Goal: Transaction & Acquisition: Subscribe to service/newsletter

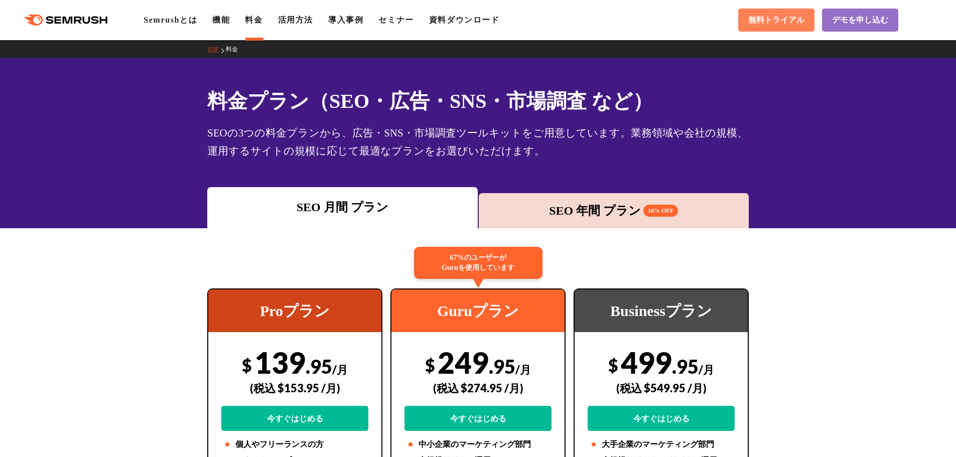
click at [774, 20] on span "無料トライアル" at bounding box center [776, 20] width 56 height 11
click at [161, 18] on link "Semrushとは" at bounding box center [171, 20] width 54 height 9
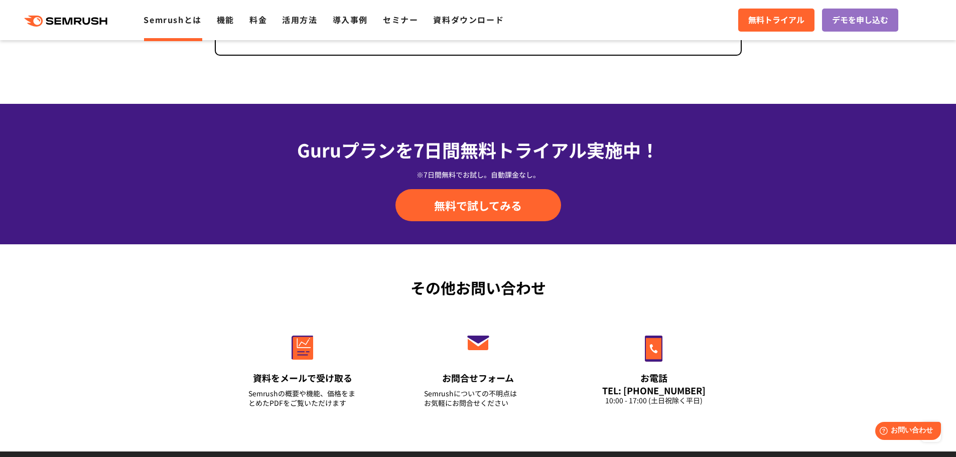
scroll to position [2411, 0]
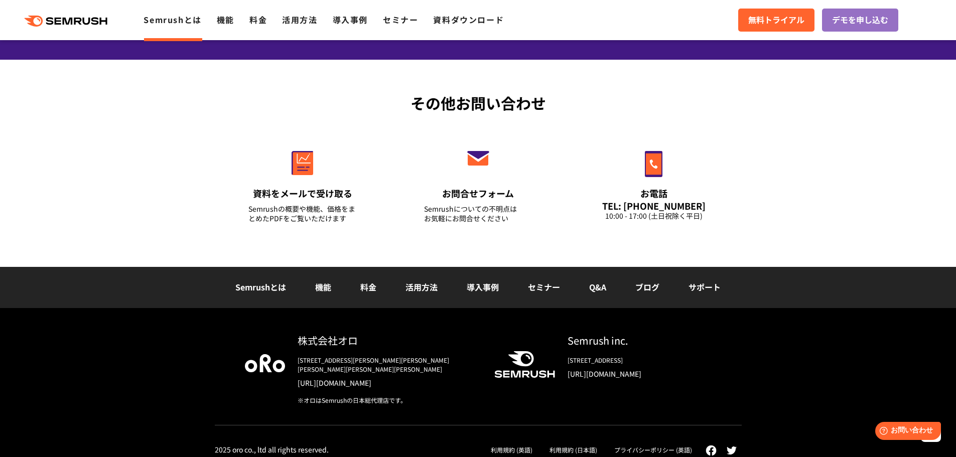
click at [421, 282] on link "活用方法" at bounding box center [421, 287] width 32 height 12
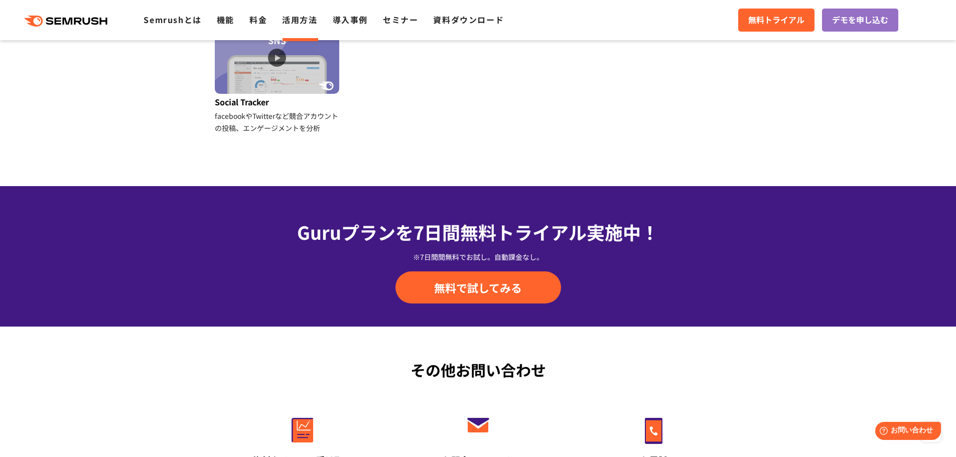
scroll to position [1163, 0]
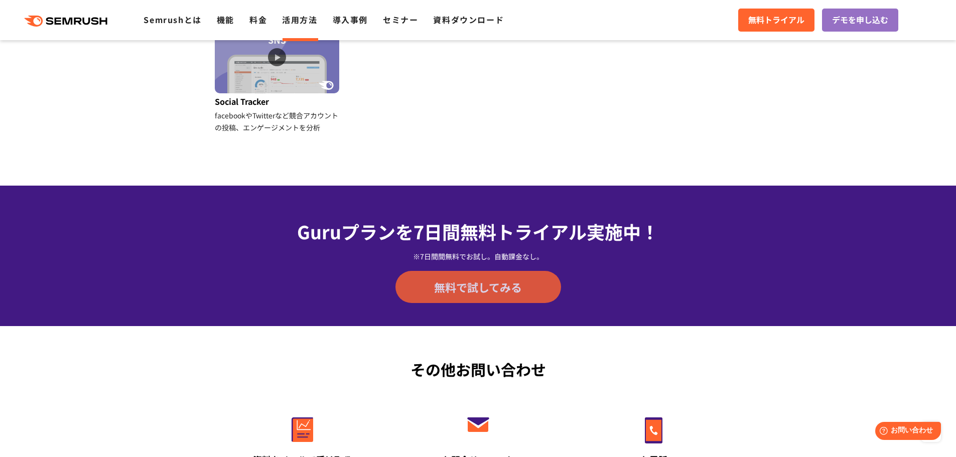
click at [479, 288] on span "無料で試してみる" at bounding box center [478, 287] width 88 height 15
